Goal: Information Seeking & Learning: Understand process/instructions

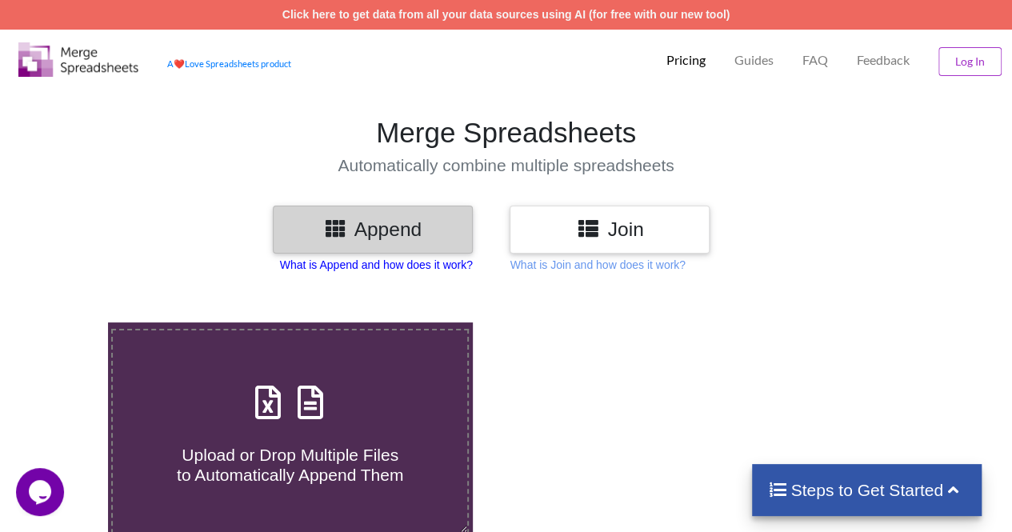
click at [398, 263] on p "What is Append and how does it work?" at bounding box center [376, 265] width 193 height 16
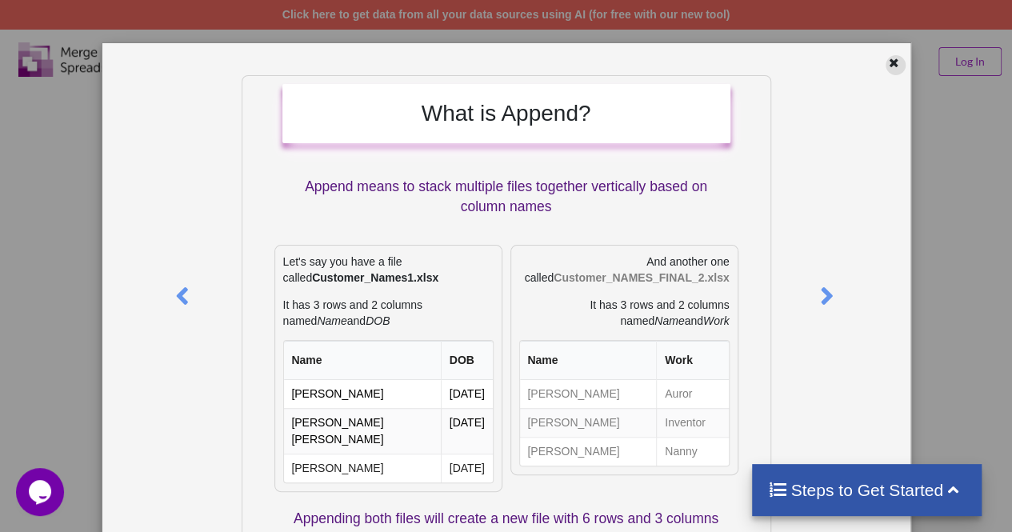
click at [890, 57] on icon at bounding box center [895, 60] width 14 height 11
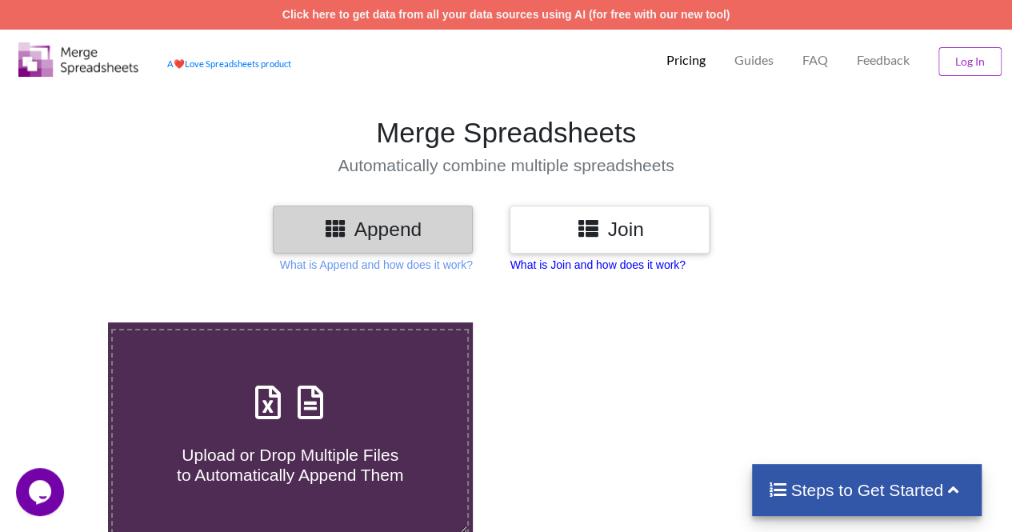
click at [611, 260] on p "What is Join and how does it work?" at bounding box center [597, 265] width 175 height 16
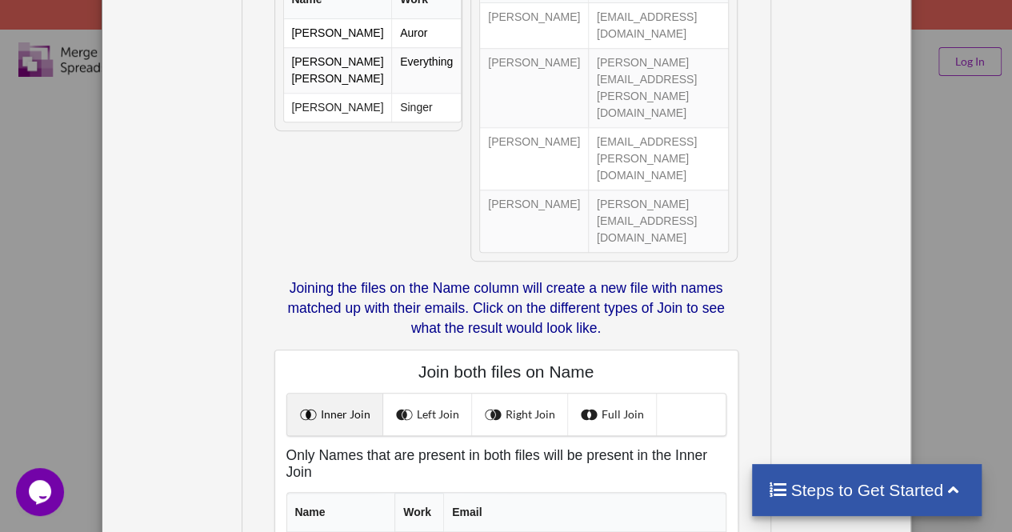
scroll to position [400, 0]
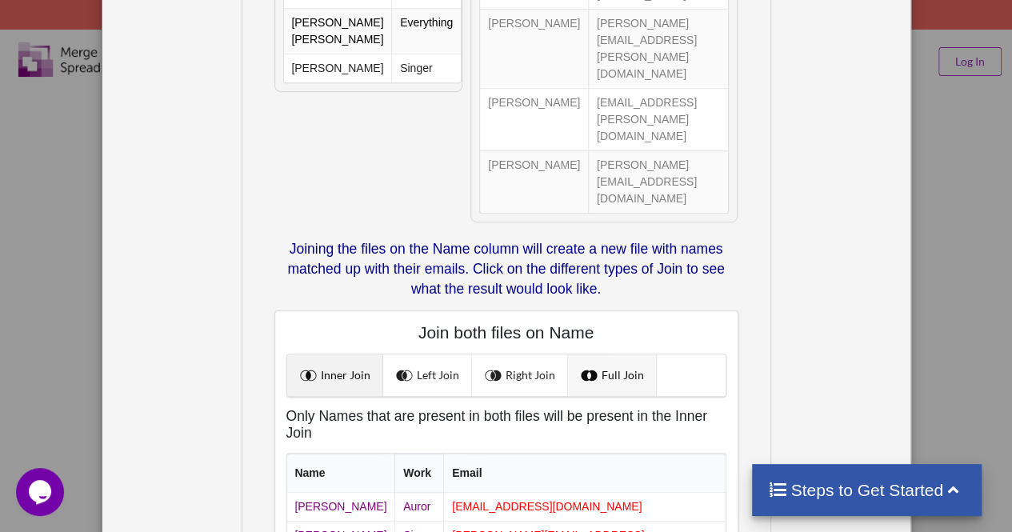
click at [583, 355] on link "Full Join" at bounding box center [612, 376] width 89 height 42
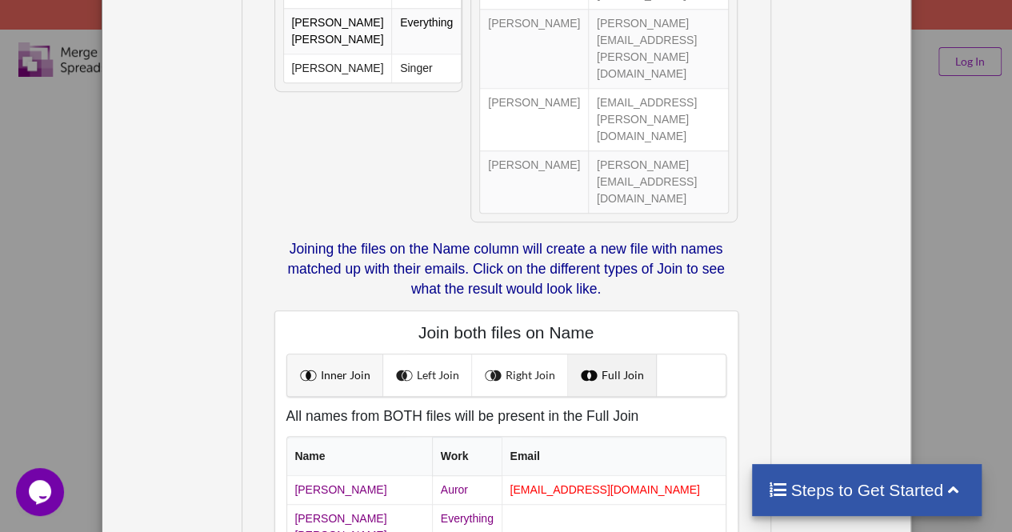
click at [350, 355] on link "Inner Join" at bounding box center [335, 376] width 96 height 42
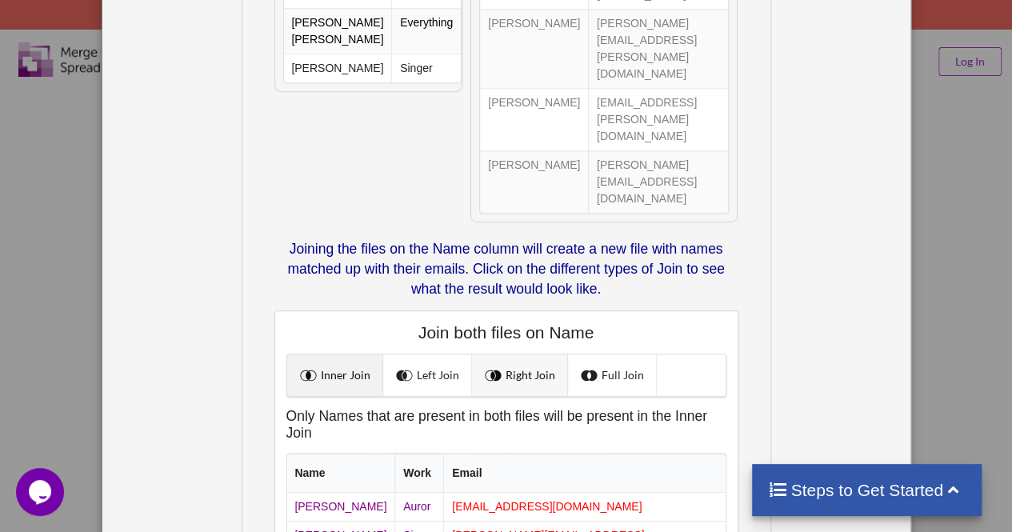
click at [527, 355] on link "Right Join" at bounding box center [520, 376] width 96 height 42
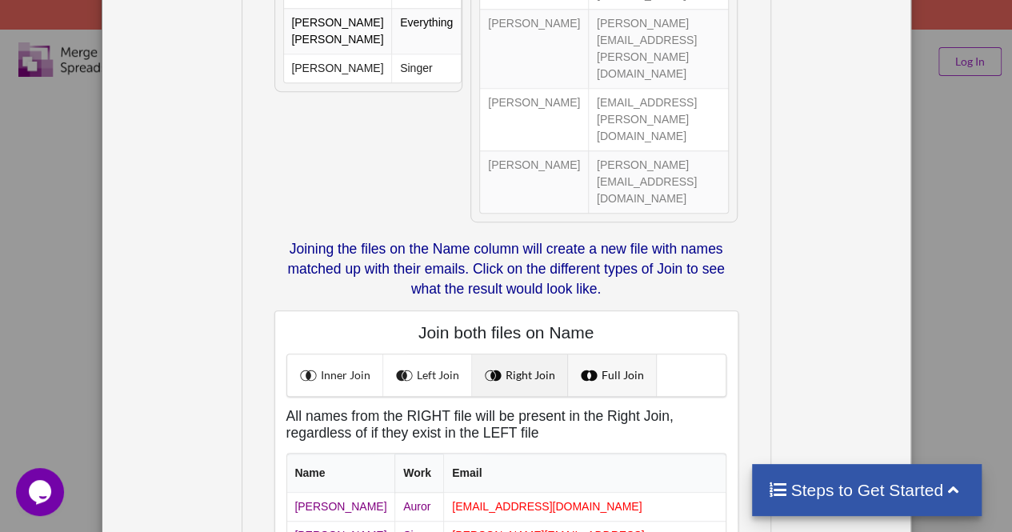
click at [621, 355] on link "Full Join" at bounding box center [612, 376] width 89 height 42
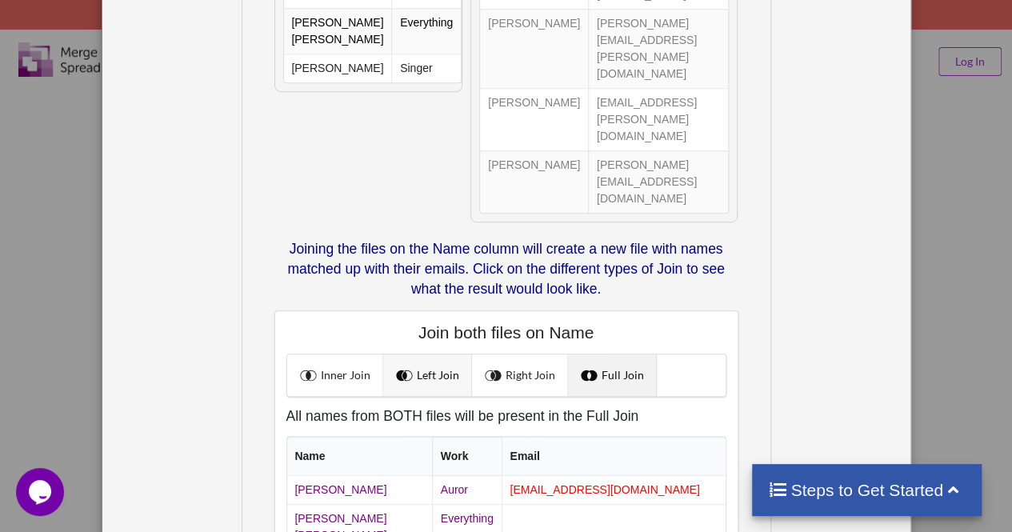
click at [427, 355] on link "Left Join" at bounding box center [427, 376] width 89 height 42
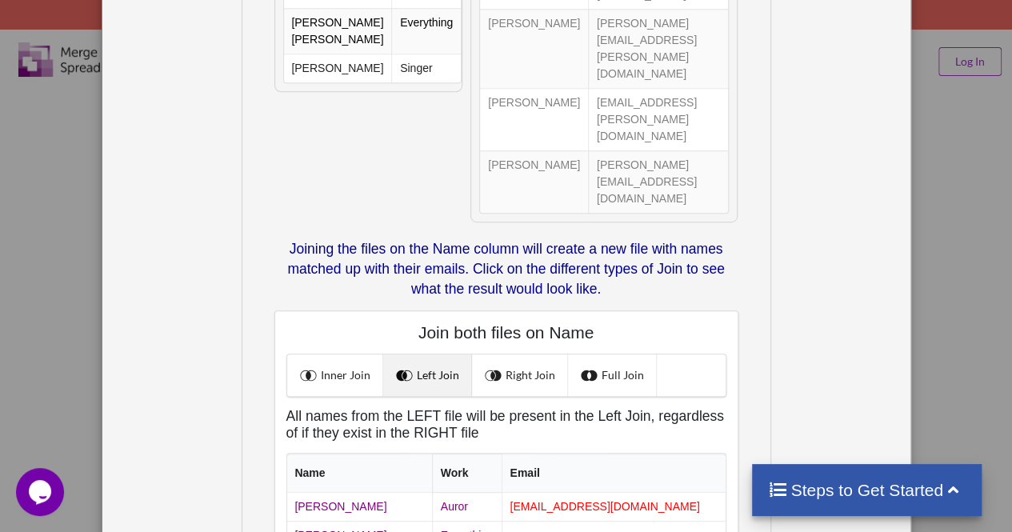
scroll to position [0, 0]
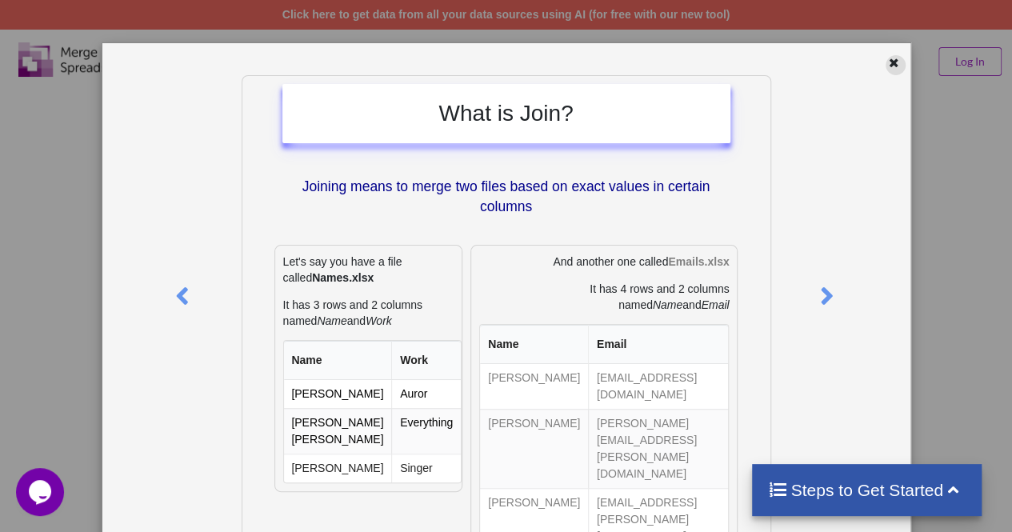
click at [891, 66] on icon at bounding box center [895, 60] width 14 height 11
